Goal: Find specific page/section: Find specific page/section

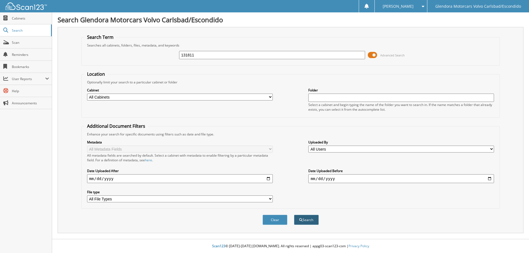
type input "131811"
click at [305, 220] on button "Search" at bounding box center [306, 220] width 25 height 10
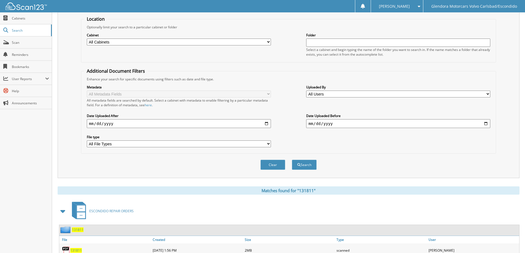
scroll to position [76, 0]
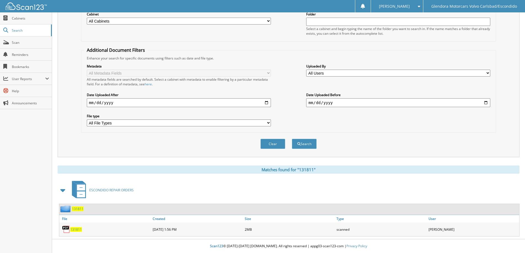
click at [81, 230] on span "131811" at bounding box center [76, 229] width 12 height 5
click at [71, 230] on span "131811" at bounding box center [76, 229] width 12 height 5
click at [78, 230] on span "131811" at bounding box center [76, 229] width 12 height 5
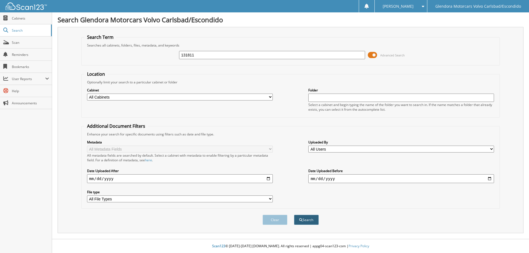
click at [306, 218] on button "Search" at bounding box center [306, 220] width 25 height 10
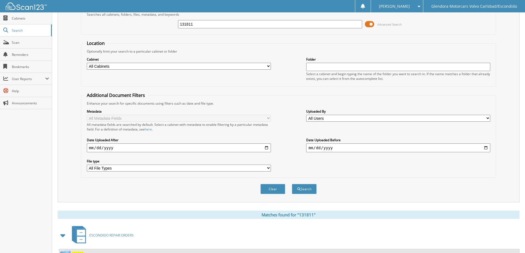
scroll to position [76, 0]
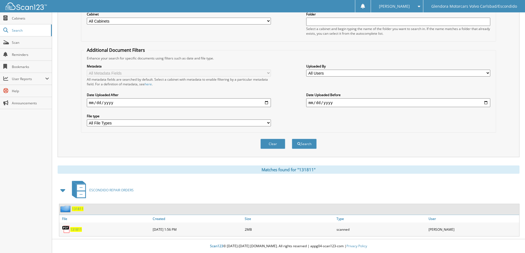
click at [73, 229] on span "131811" at bounding box center [76, 229] width 12 height 5
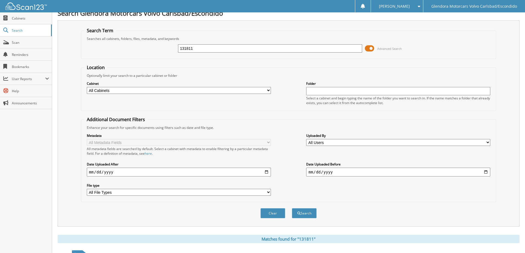
scroll to position [0, 0]
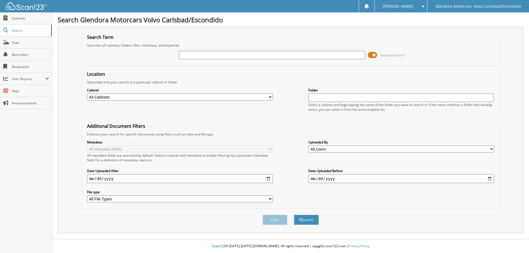
click at [187, 57] on input "text" at bounding box center [272, 55] width 186 height 8
type input "131811"
click at [294, 215] on button "Search" at bounding box center [306, 220] width 25 height 10
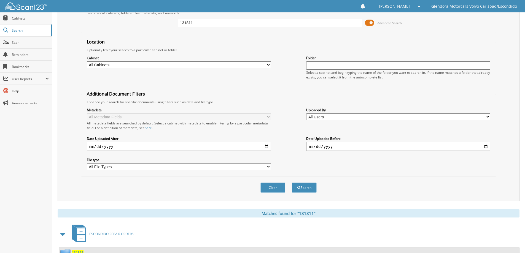
scroll to position [76, 0]
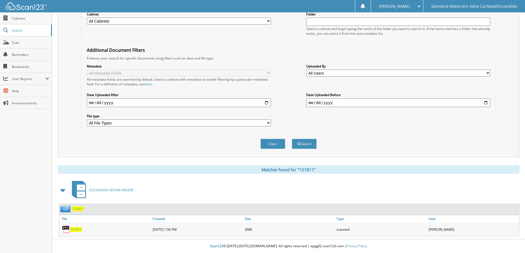
click at [73, 230] on span "131811" at bounding box center [76, 229] width 12 height 5
